Goal: Information Seeking & Learning: Find contact information

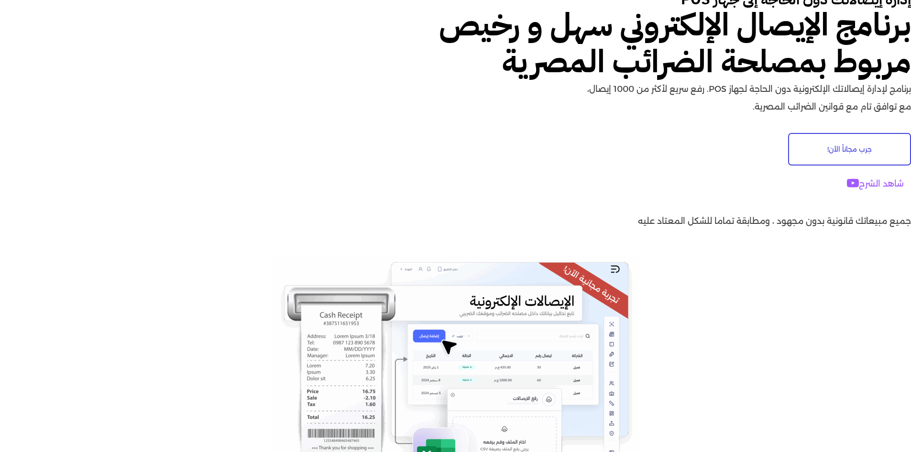
scroll to position [143, 0]
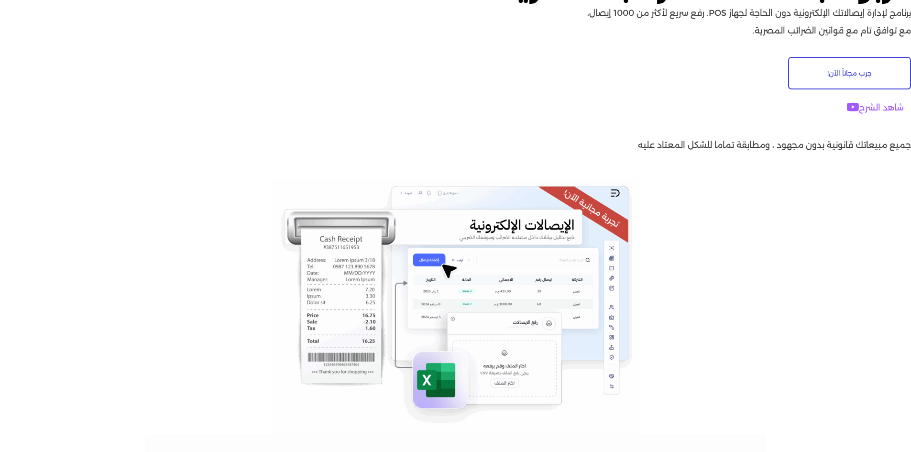
click at [869, 103] on link "شاهد الشرح" at bounding box center [874, 107] width 71 height 23
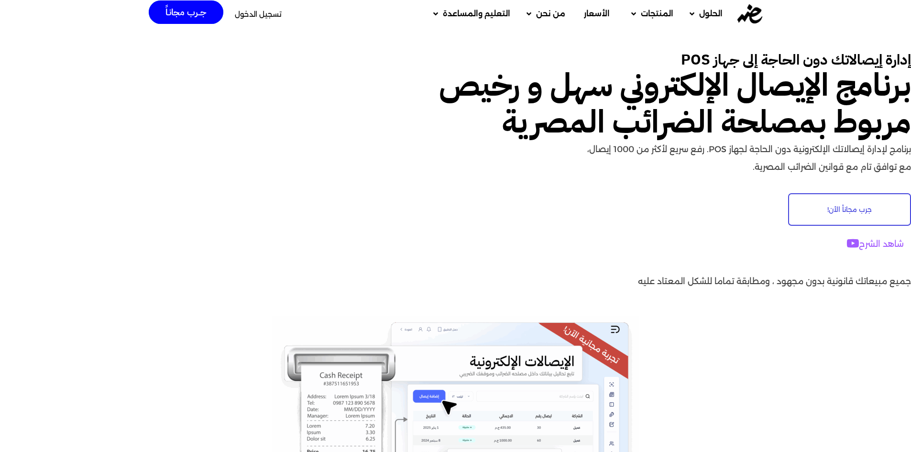
scroll to position [0, 0]
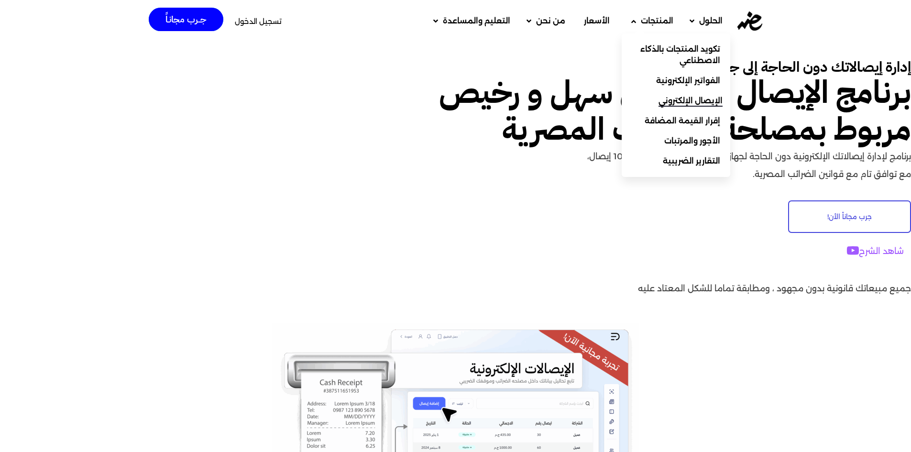
click at [696, 100] on span "الإيصال الإلكتروني" at bounding box center [690, 100] width 64 height 11
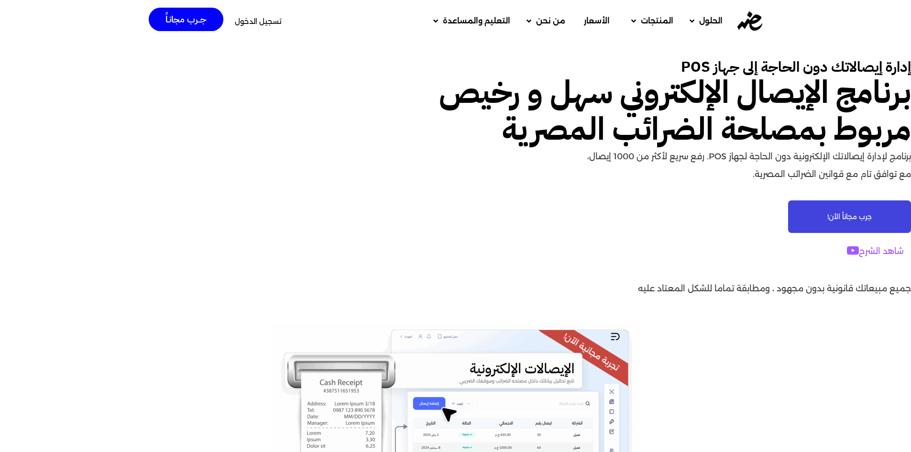
click at [864, 217] on span "جرب مجاناً الأن!" at bounding box center [849, 216] width 44 height 7
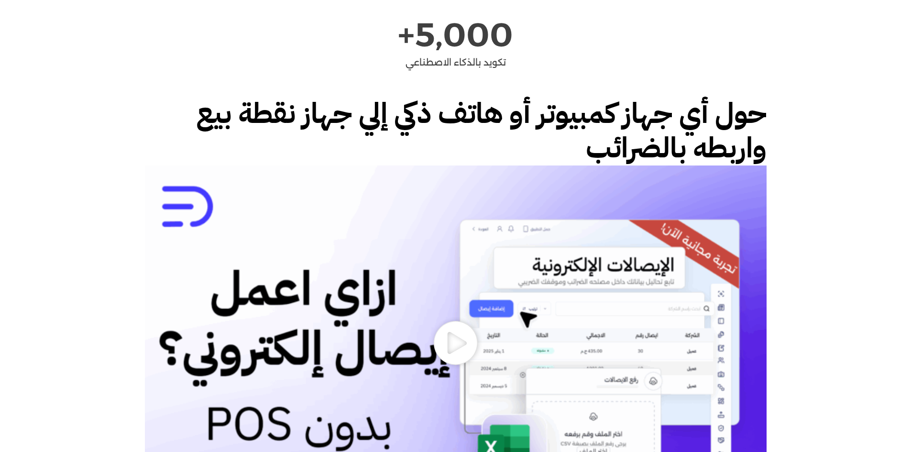
scroll to position [1107, 0]
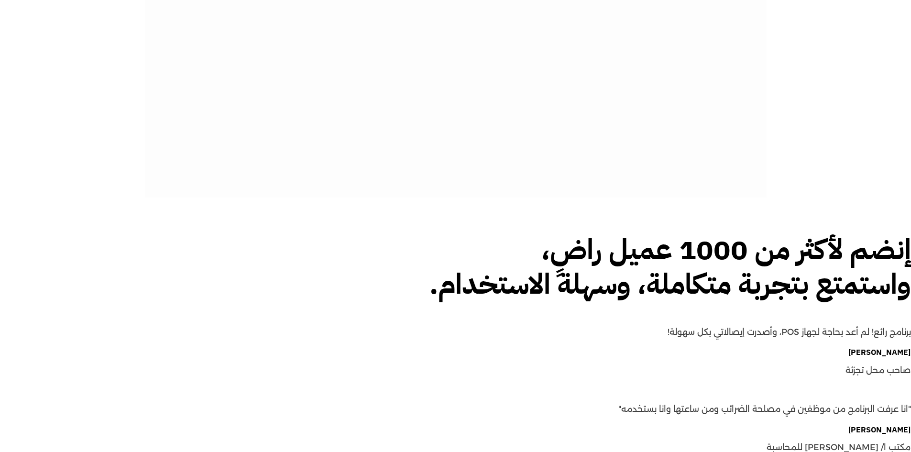
drag, startPoint x: 884, startPoint y: 55, endPoint x: 887, endPoint y: 29, distance: 26.9
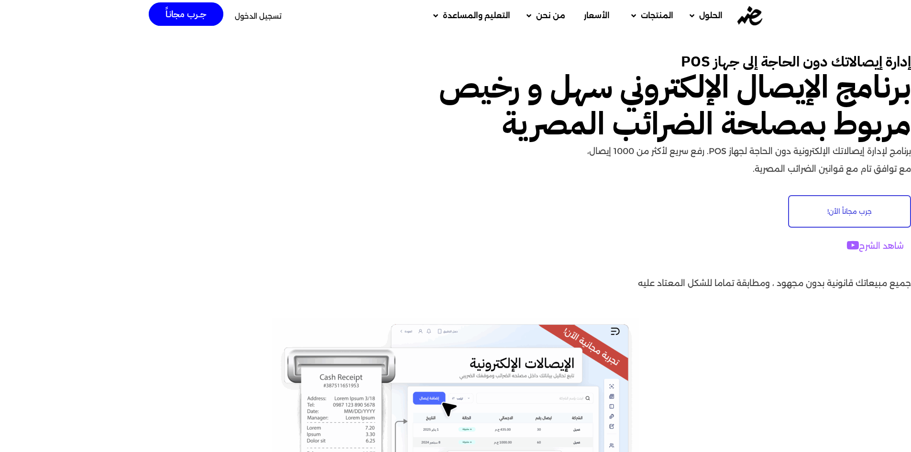
scroll to position [0, 0]
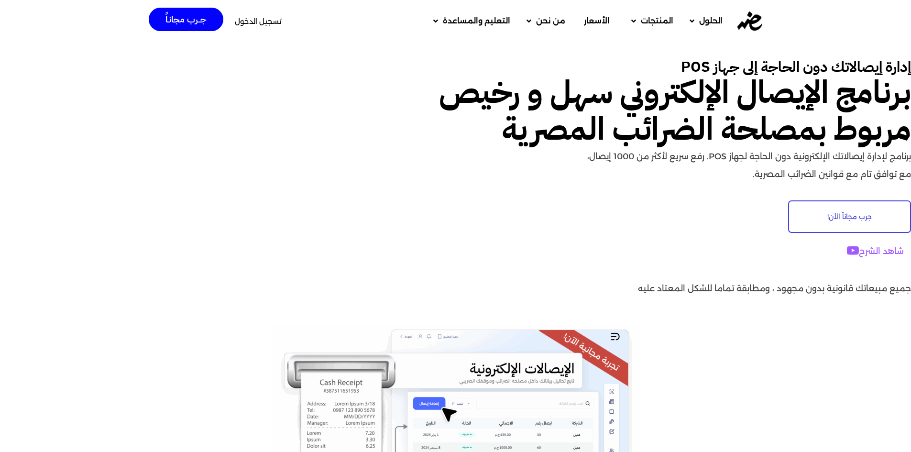
click at [246, 24] on span "تسجيل الدخول" at bounding box center [258, 21] width 47 height 7
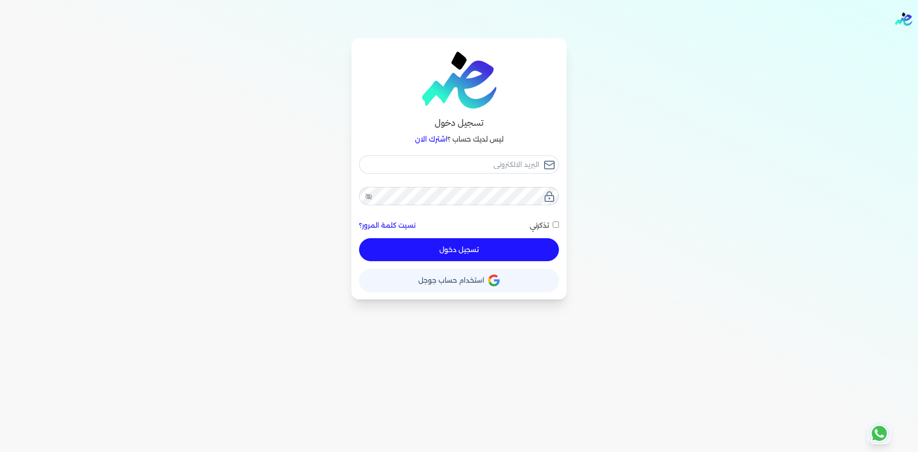
click at [879, 429] on icon at bounding box center [878, 432] width 15 height 15
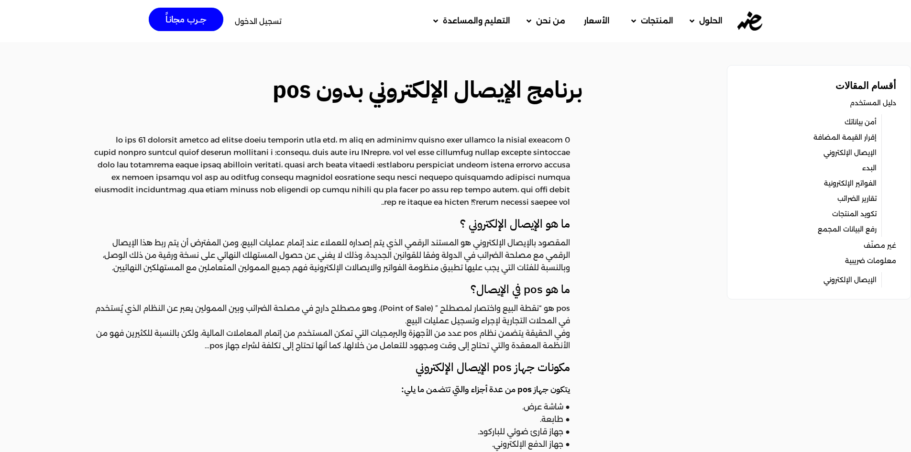
click at [855, 215] on link "تكويد المنتجات" at bounding box center [854, 213] width 44 height 13
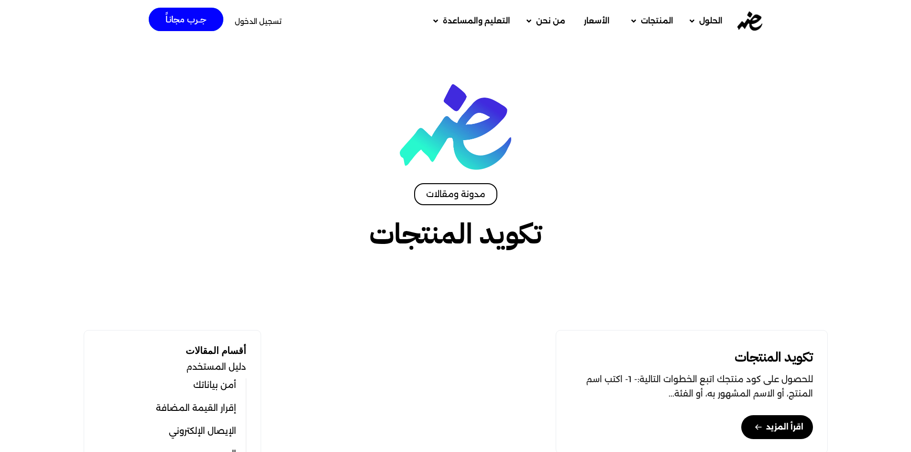
click at [261, 20] on span "تسجيل الدخول" at bounding box center [258, 21] width 47 height 7
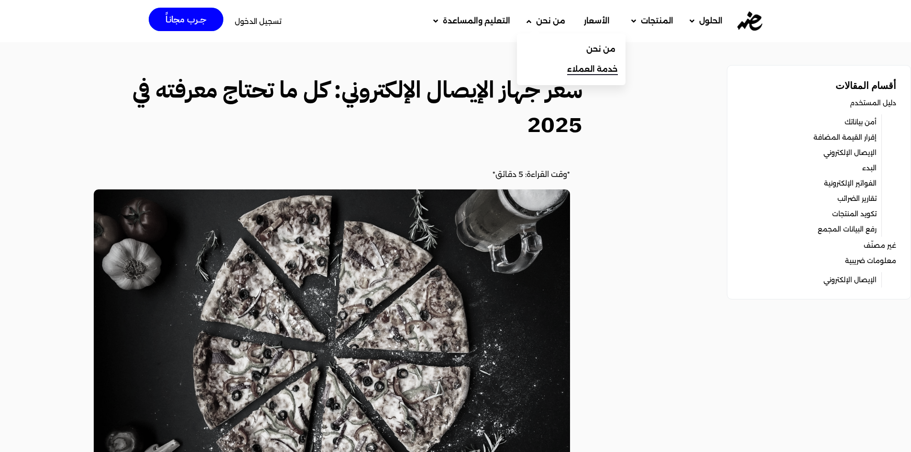
click at [603, 73] on span "خدمة العملاء" at bounding box center [592, 69] width 51 height 11
